Goal: Task Accomplishment & Management: Complete application form

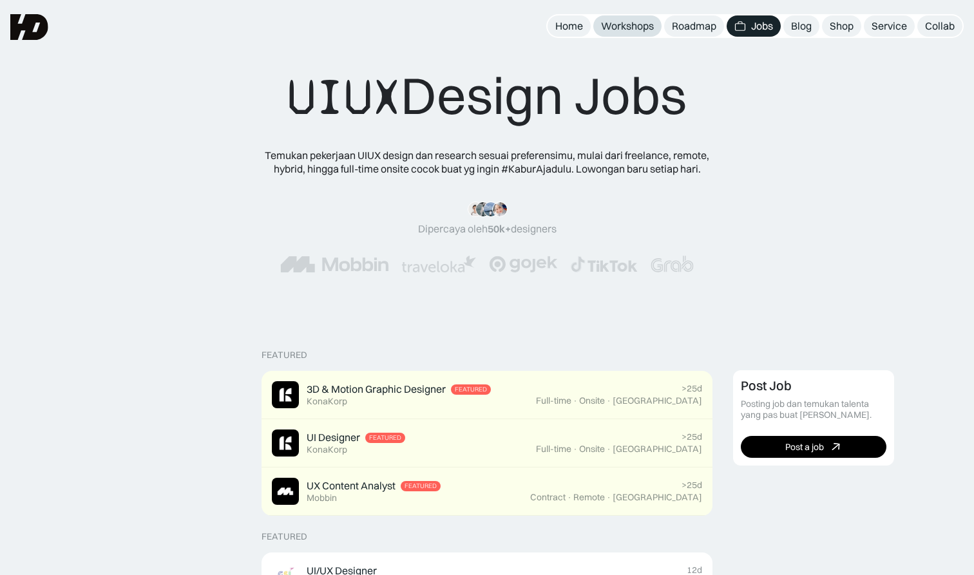
click at [636, 24] on div "Workshops" at bounding box center [627, 26] width 53 height 14
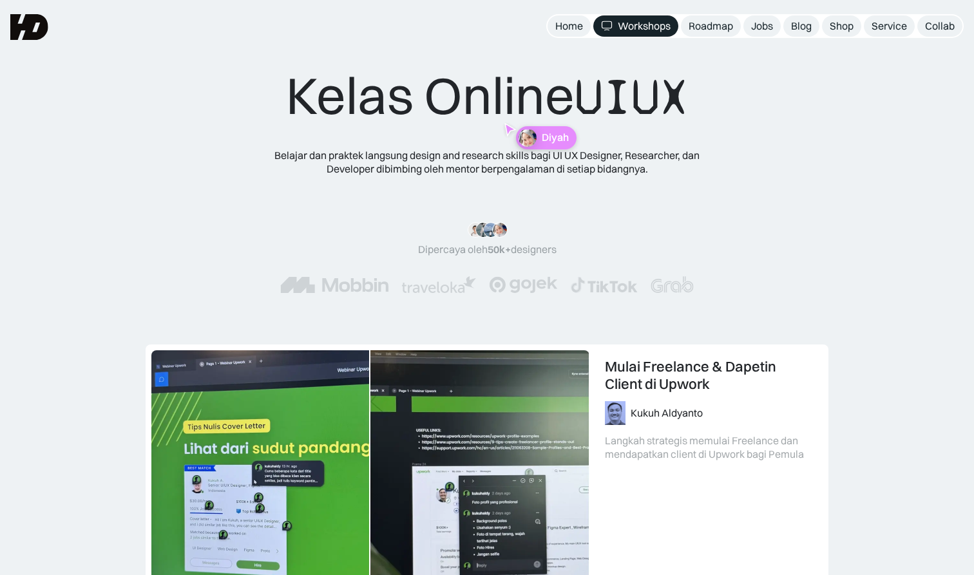
click at [754, 26] on div "Jobs" at bounding box center [762, 26] width 22 height 14
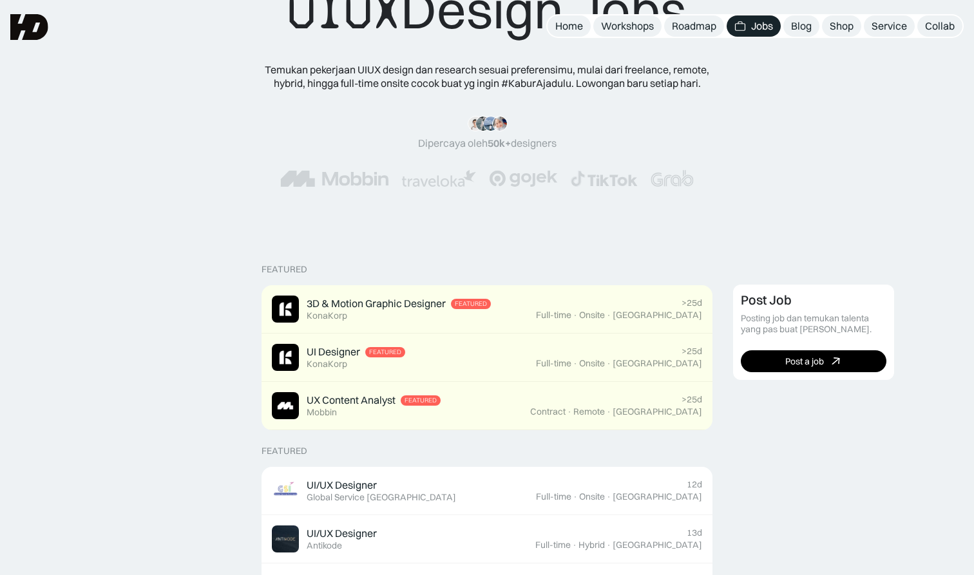
scroll to position [59, 0]
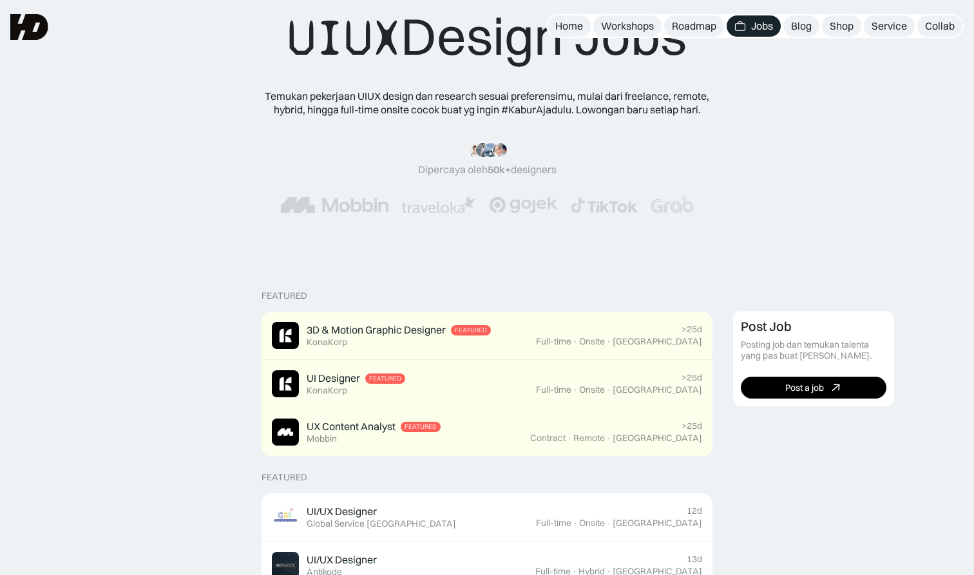
click at [26, 19] on img at bounding box center [29, 27] width 38 height 26
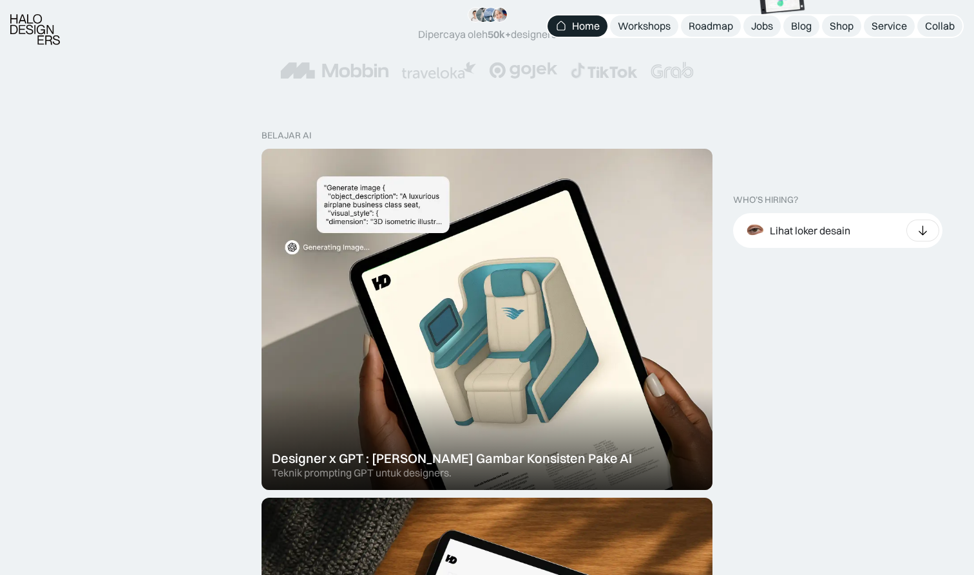
scroll to position [350, 0]
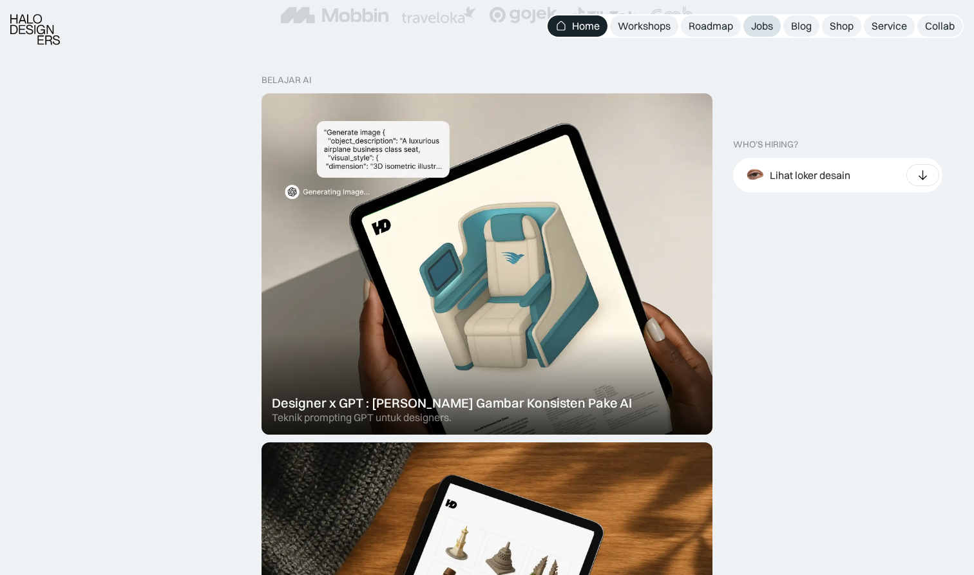
click at [761, 23] on div "Jobs" at bounding box center [762, 26] width 22 height 14
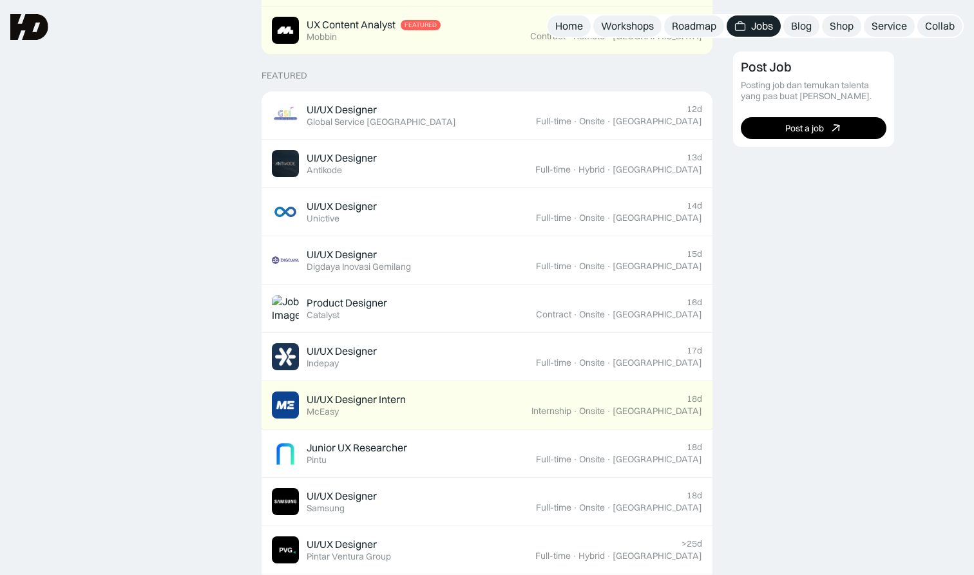
scroll to position [441, 0]
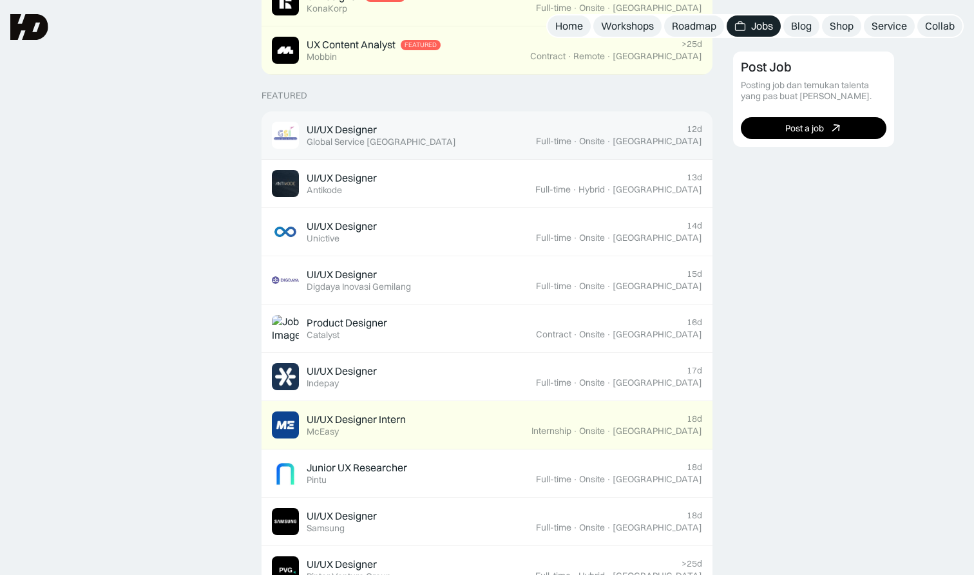
click at [386, 137] on div "Global Service [GEOGRAPHIC_DATA]" at bounding box center [381, 142] width 149 height 11
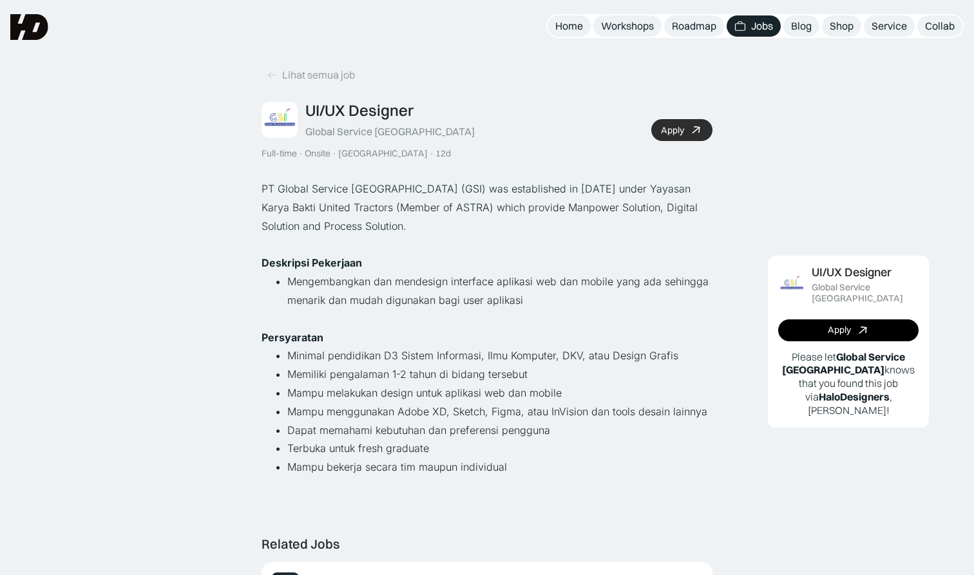
click at [684, 125] on link "Apply" at bounding box center [681, 130] width 61 height 22
click at [272, 70] on icon at bounding box center [272, 75] width 10 height 11
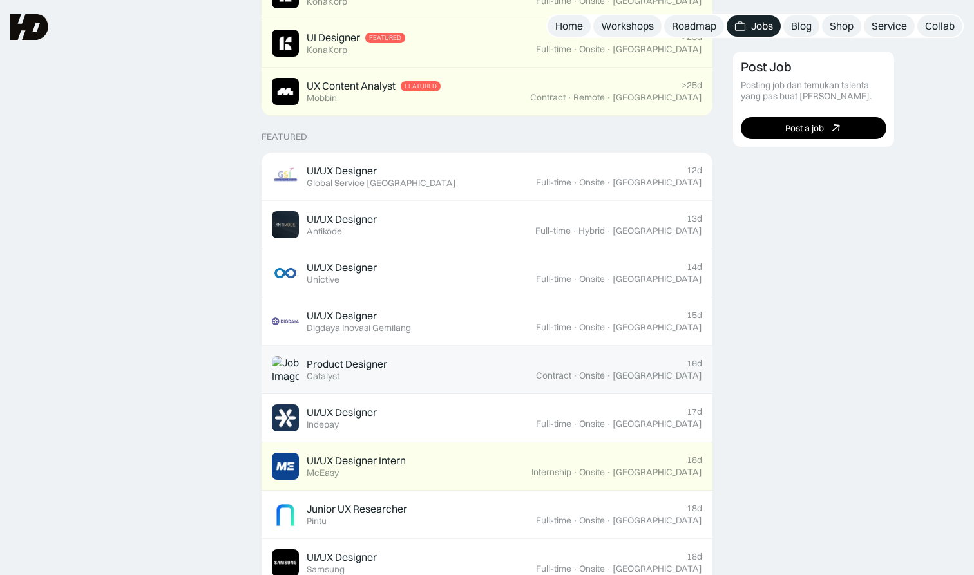
scroll to position [397, 0]
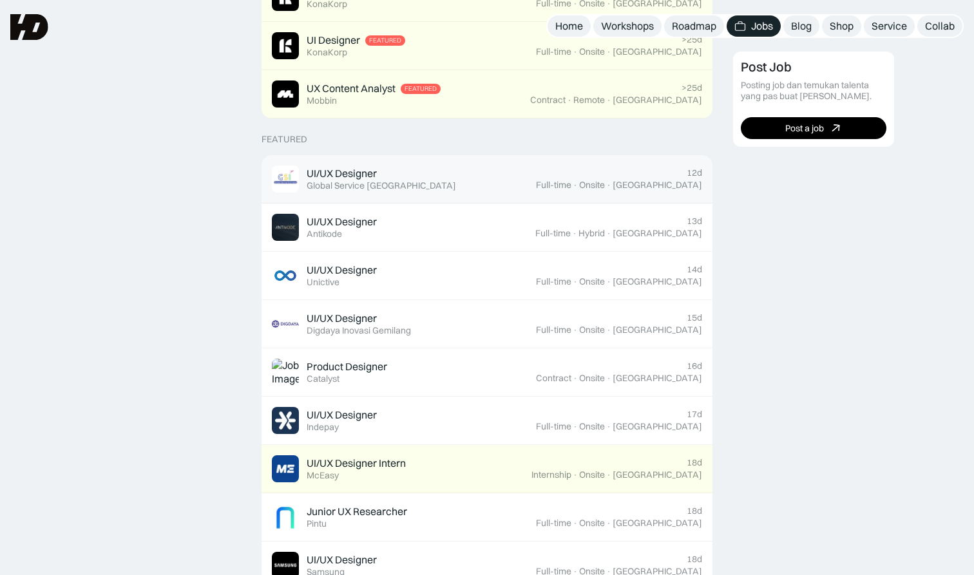
click at [506, 176] on div "UI/UX Designer Featured Global Service [GEOGRAPHIC_DATA]" at bounding box center [404, 179] width 264 height 27
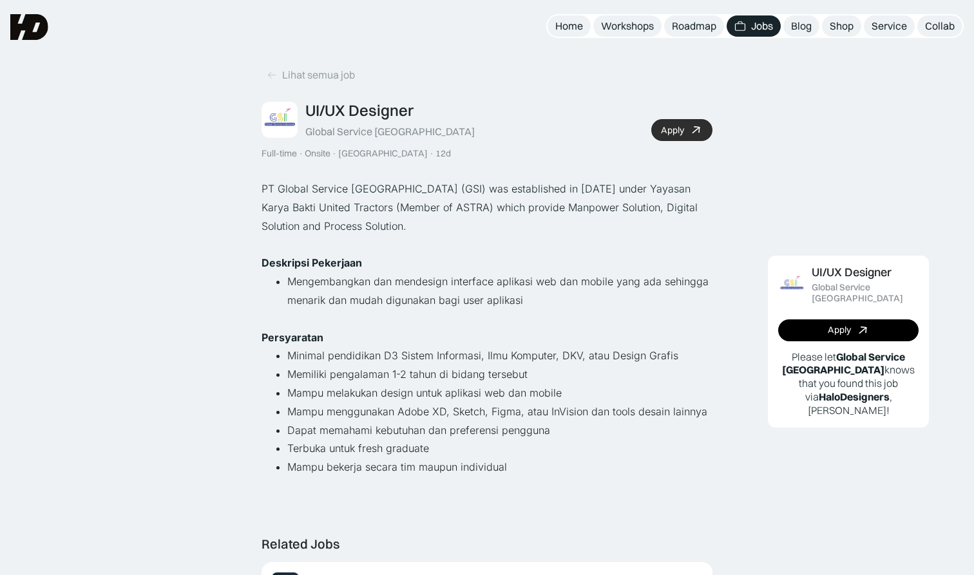
click at [684, 128] on link "Apply" at bounding box center [681, 130] width 61 height 22
